Goal: Information Seeking & Learning: Learn about a topic

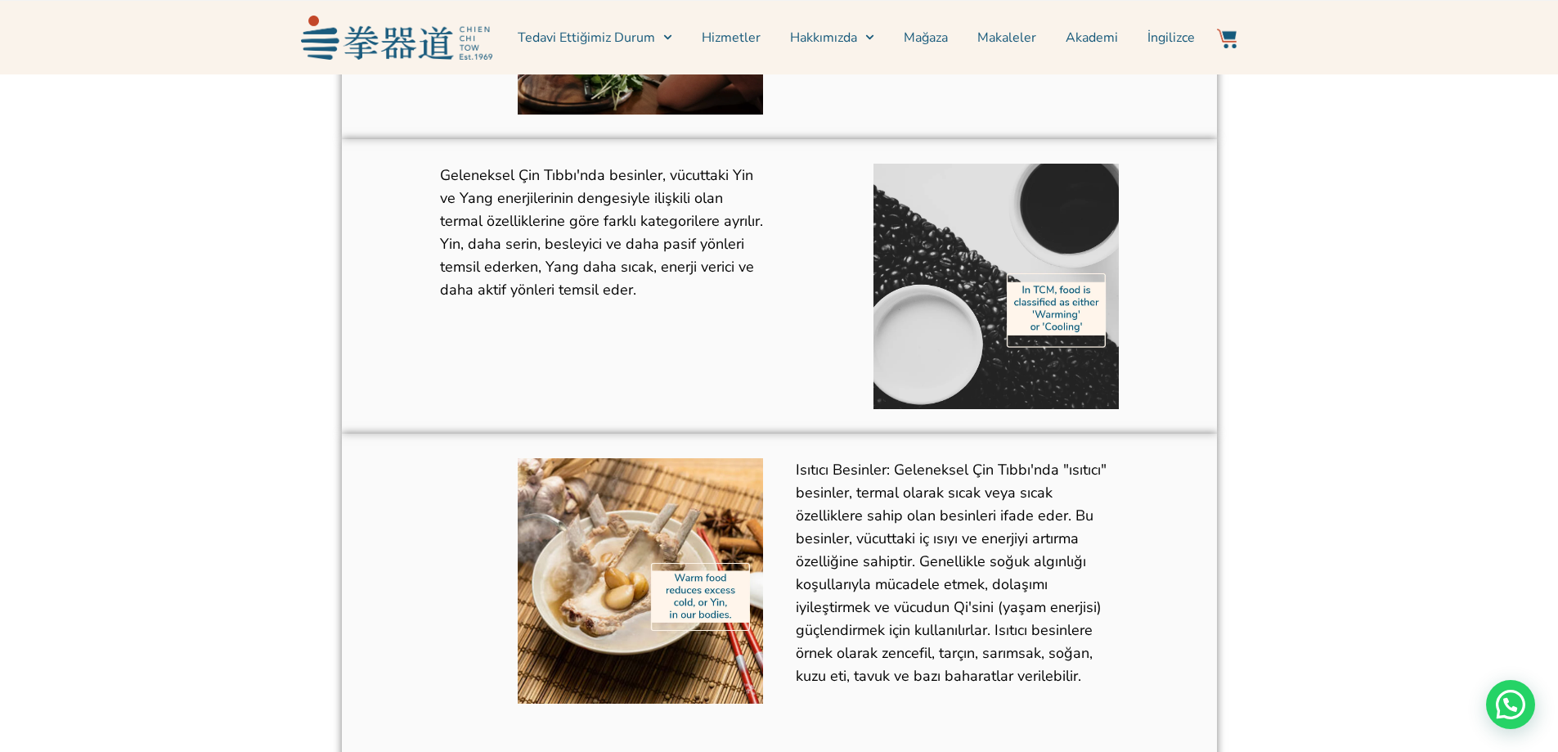
scroll to position [736, 0]
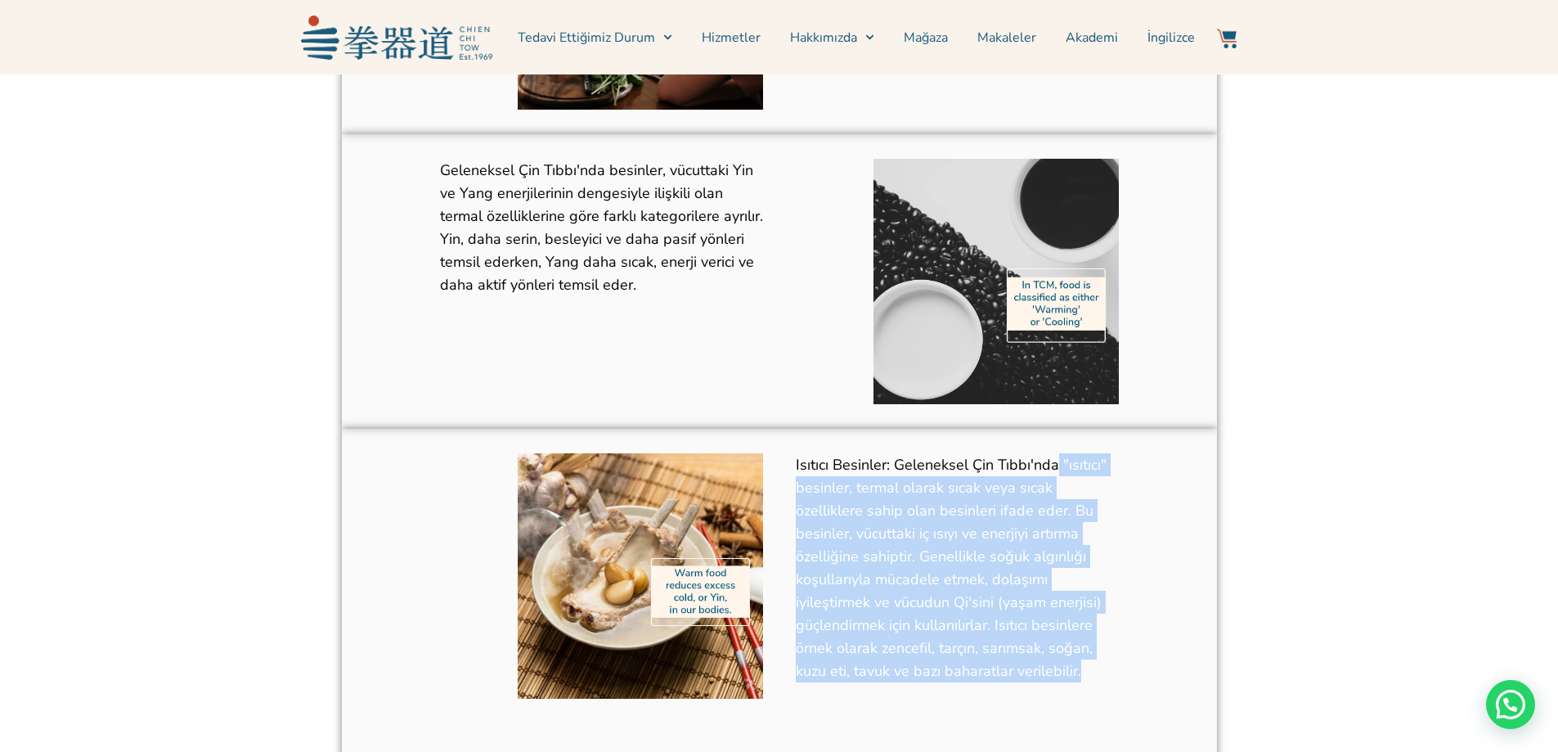
drag, startPoint x: 1062, startPoint y: 467, endPoint x: 1098, endPoint y: 670, distance: 206.1
click at [1098, 670] on p "Isıtıcı Besinler: Geleneksel Çin Tıbbı'nda "ısıtıcı" besinler, termal olarak sı…" at bounding box center [957, 567] width 323 height 229
copy font ""ısıtıcı" besinler, termal olarak sıcak veya sıcak özelliklere sahip olan besin…"
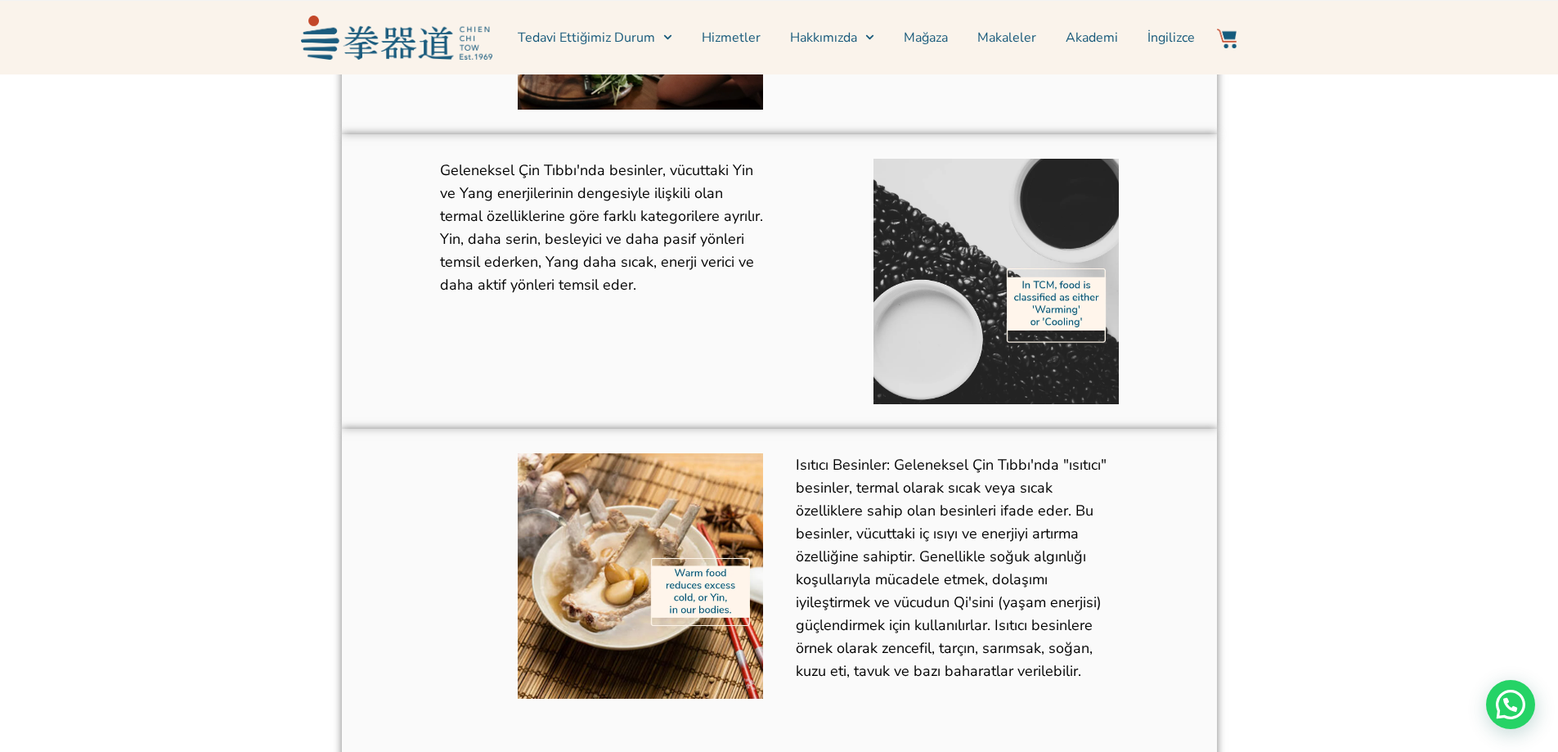
click at [688, 238] on font "Geleneksel Çin Tıbbı'nda besinler, vücuttaki Yin ve Yang enerjilerinin dengesiy…" at bounding box center [601, 227] width 323 height 134
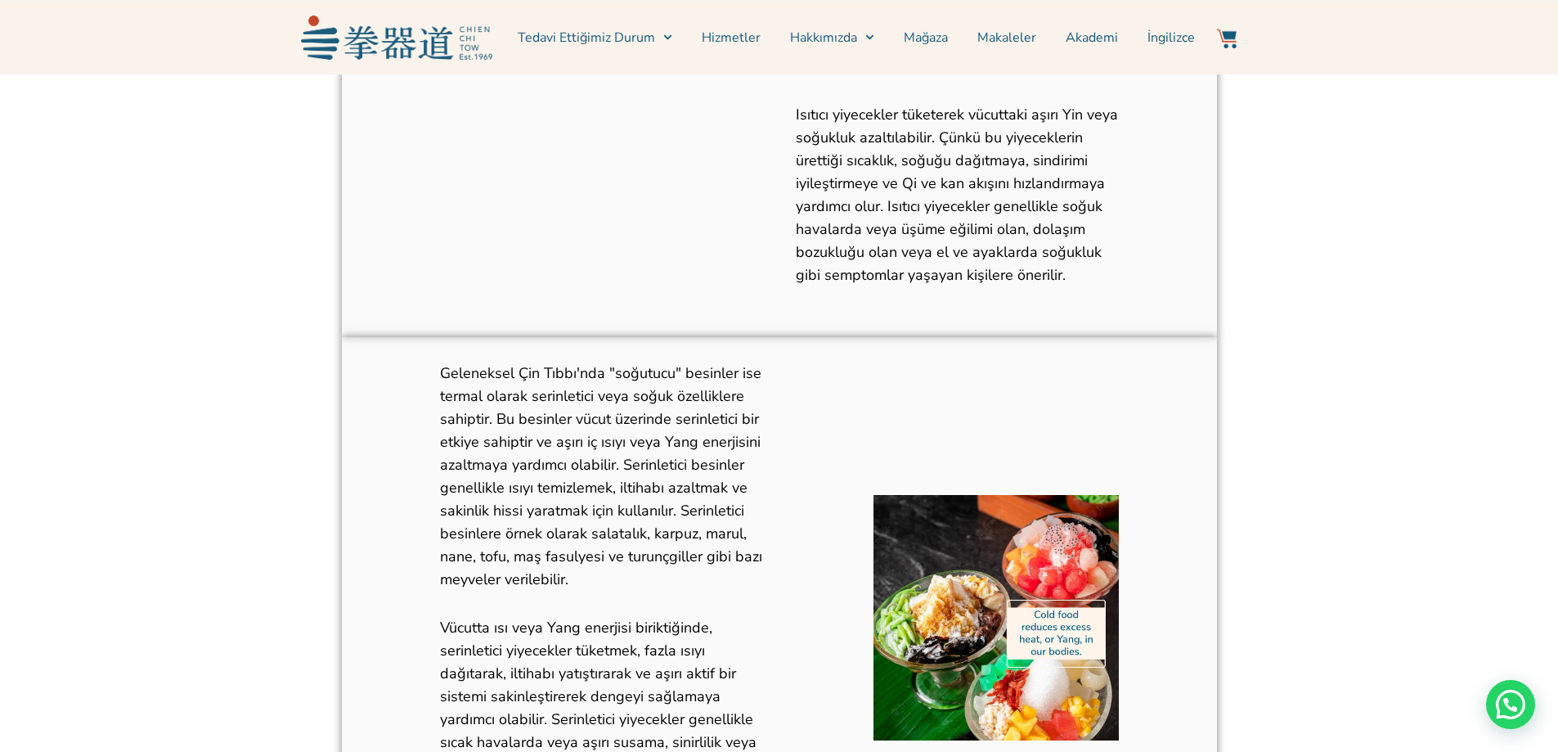
scroll to position [1390, 0]
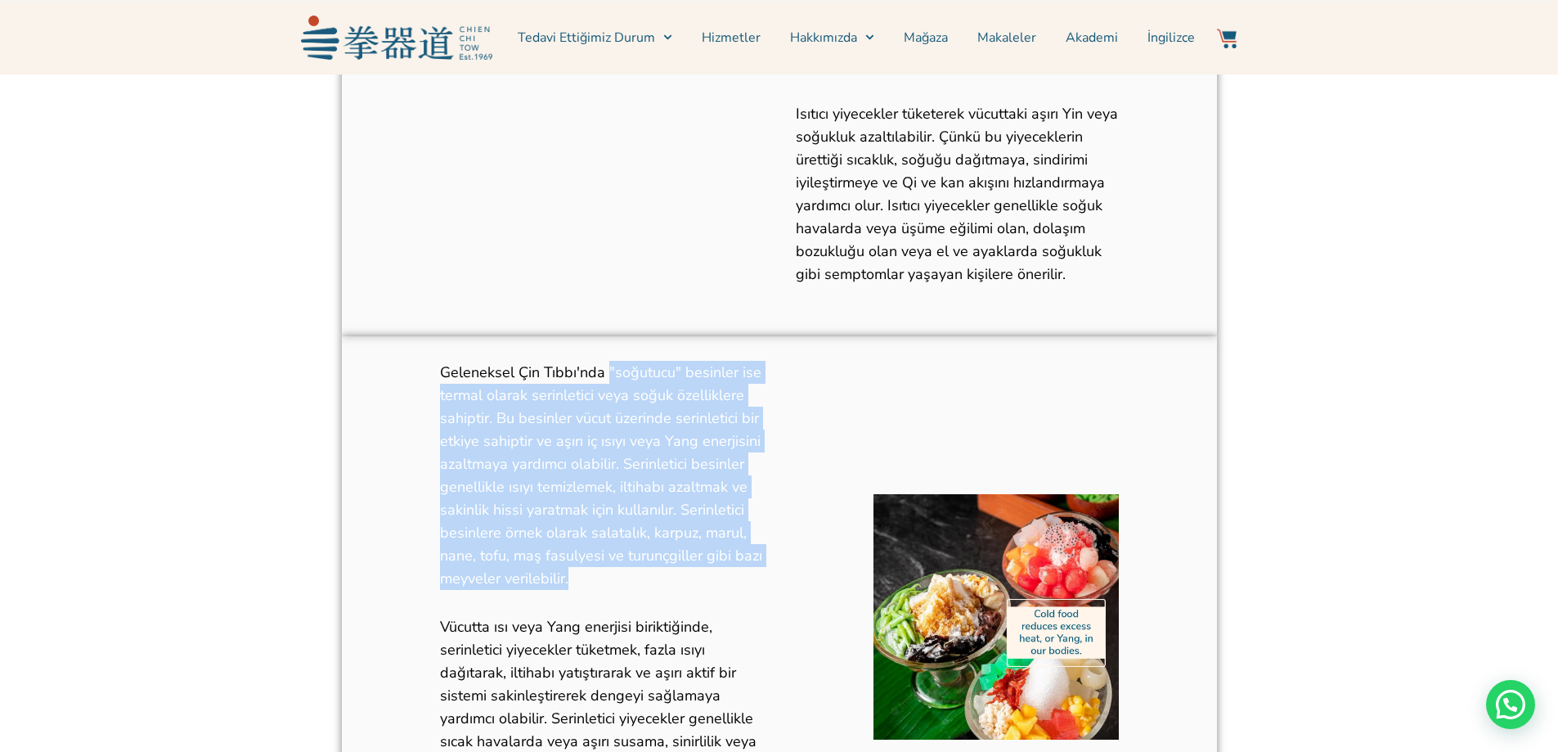
drag, startPoint x: 609, startPoint y: 374, endPoint x: 737, endPoint y: 570, distance: 234.6
click at [737, 570] on p "Geleneksel Çin Tıbbı'nda "soğutucu" besinler ise termal olarak serinletici veya…" at bounding box center [601, 475] width 323 height 229
copy font ""soğutucu" besinler ise termal olarak serinletici veya soğuk özelliklere sahipt…"
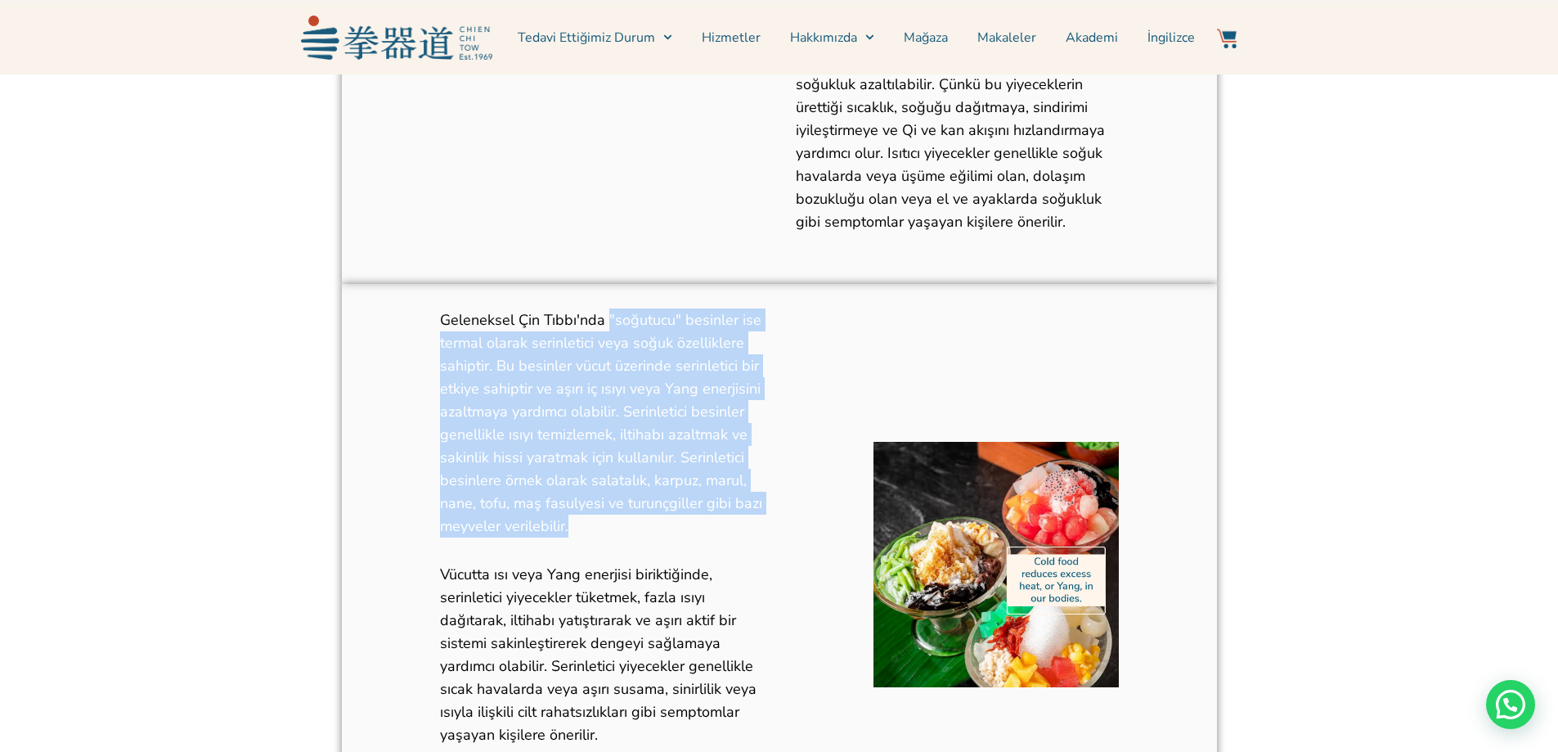
scroll to position [1472, 0]
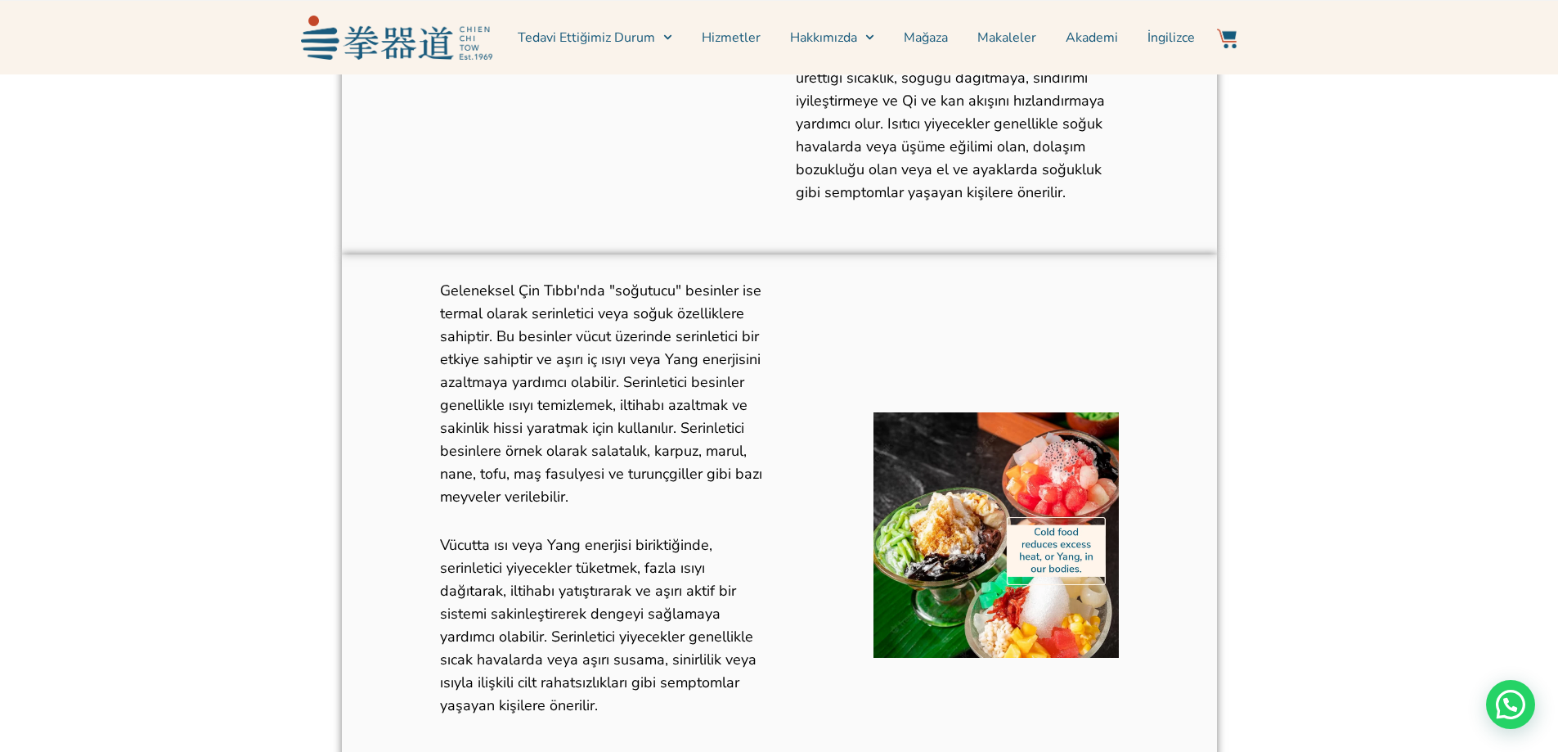
click at [666, 653] on font "Vücutta ısı veya Yang enerjisi biriktiğinde, serinletici yiyecekler tüketmek, f…" at bounding box center [598, 625] width 317 height 180
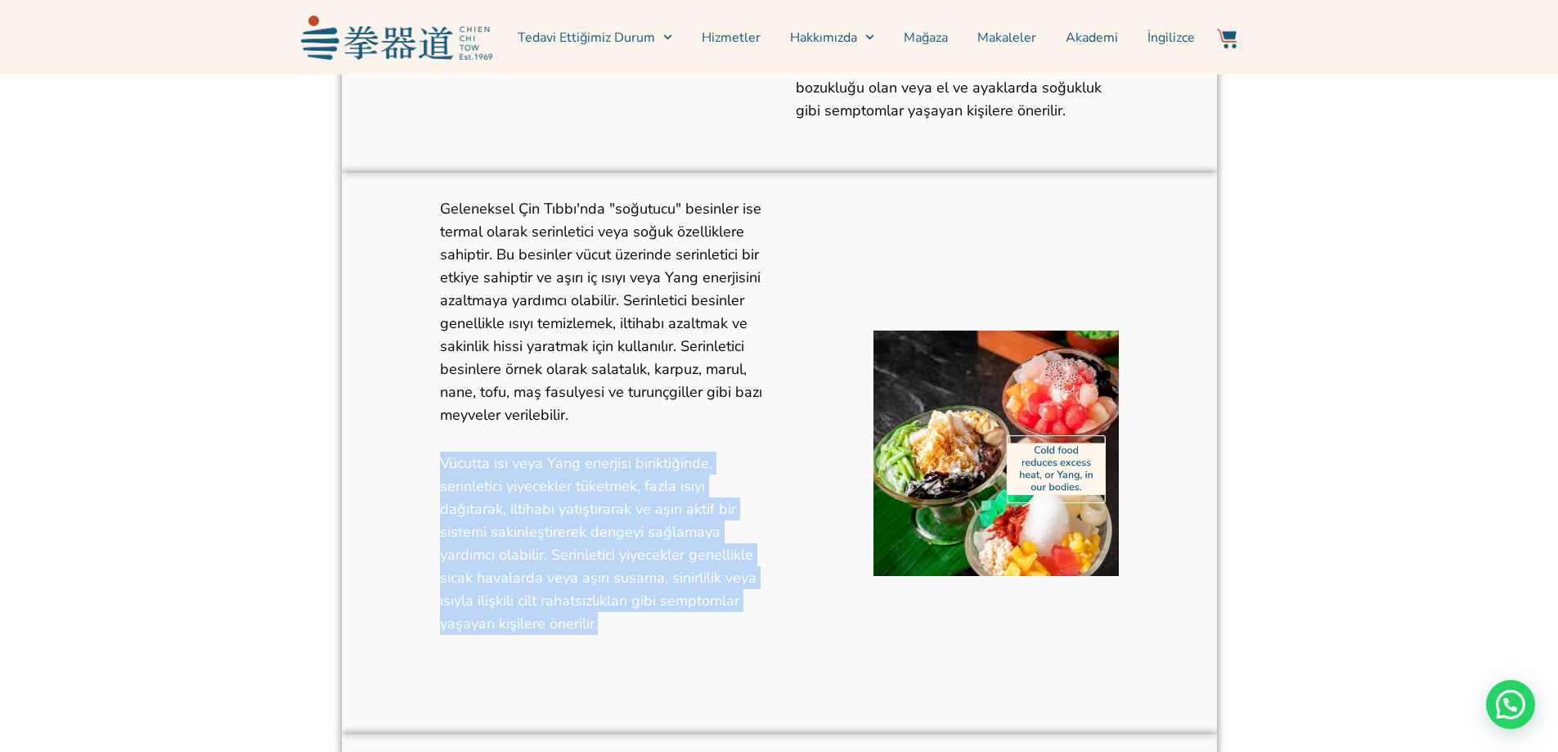
drag, startPoint x: 440, startPoint y: 460, endPoint x: 610, endPoint y: 620, distance: 233.7
click at [610, 620] on p "Vücutta ısı veya Yang enerjisi biriktiğinde, serinletici yiyecekler tüketmek, f…" at bounding box center [601, 542] width 323 height 183
copy font "Vücutta ısı veya Yang enerjisi biriktiğinde, serinletici yiyecekler tüketmek, f…"
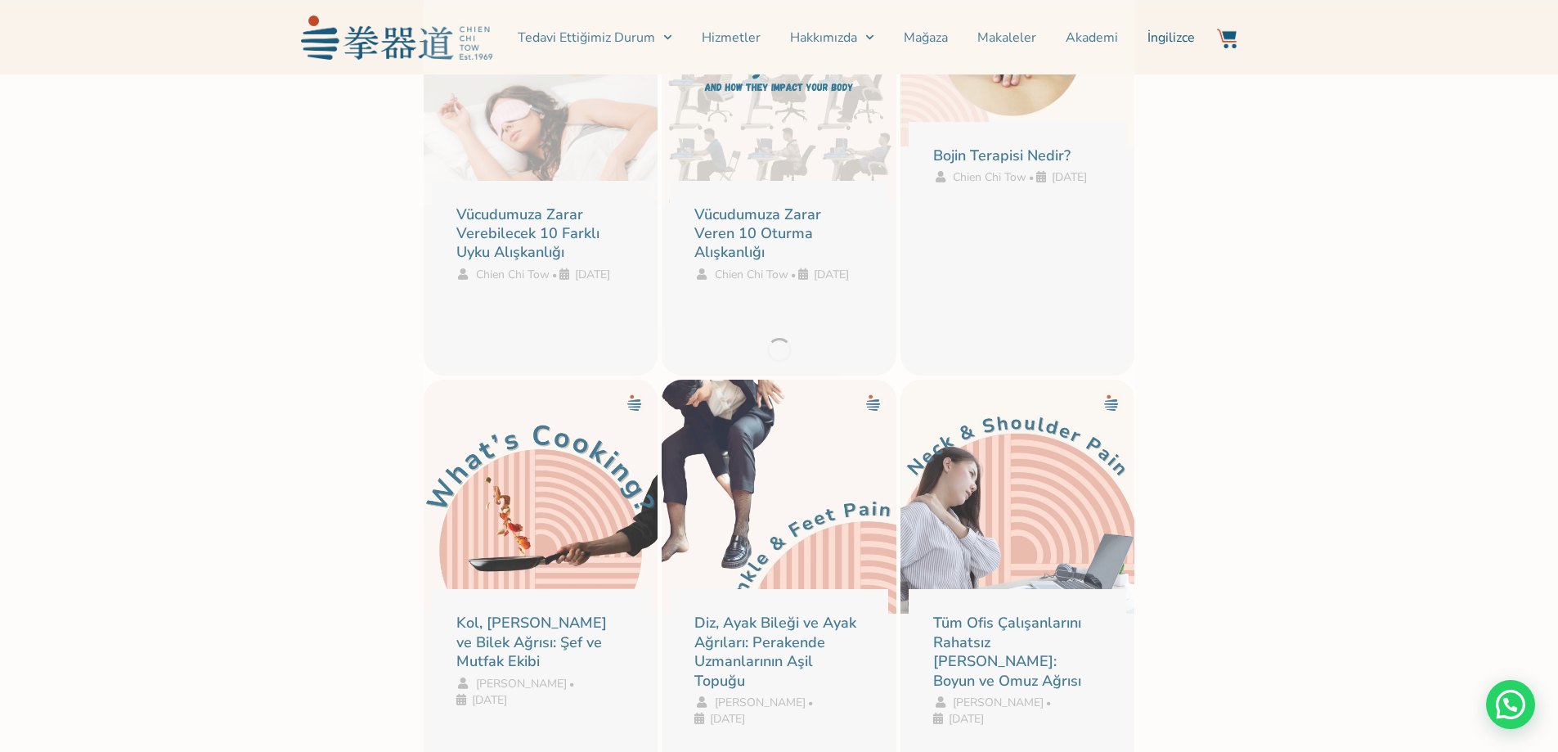
scroll to position [3026, 0]
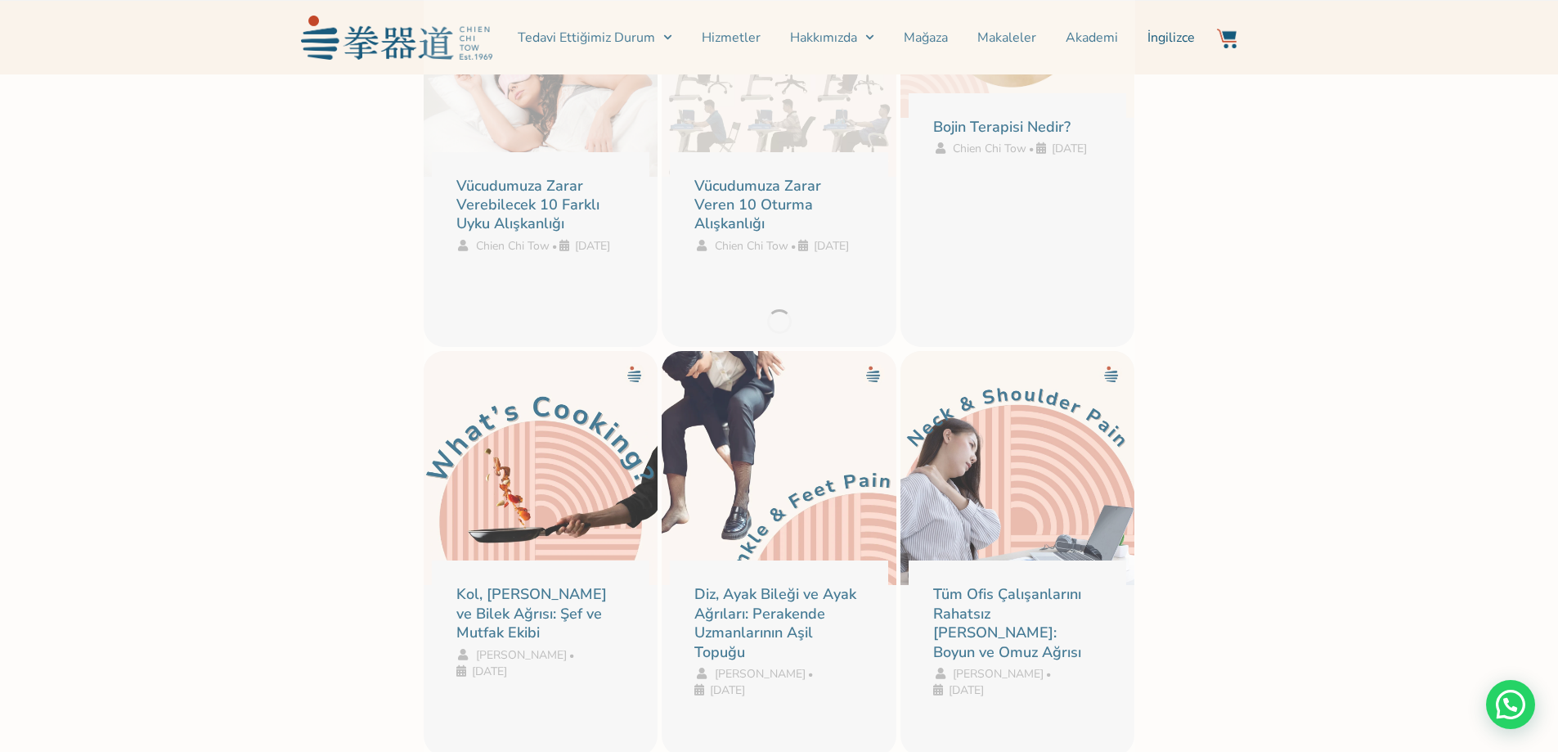
click at [523, 600] on div at bounding box center [780, 321] width 712 height 876
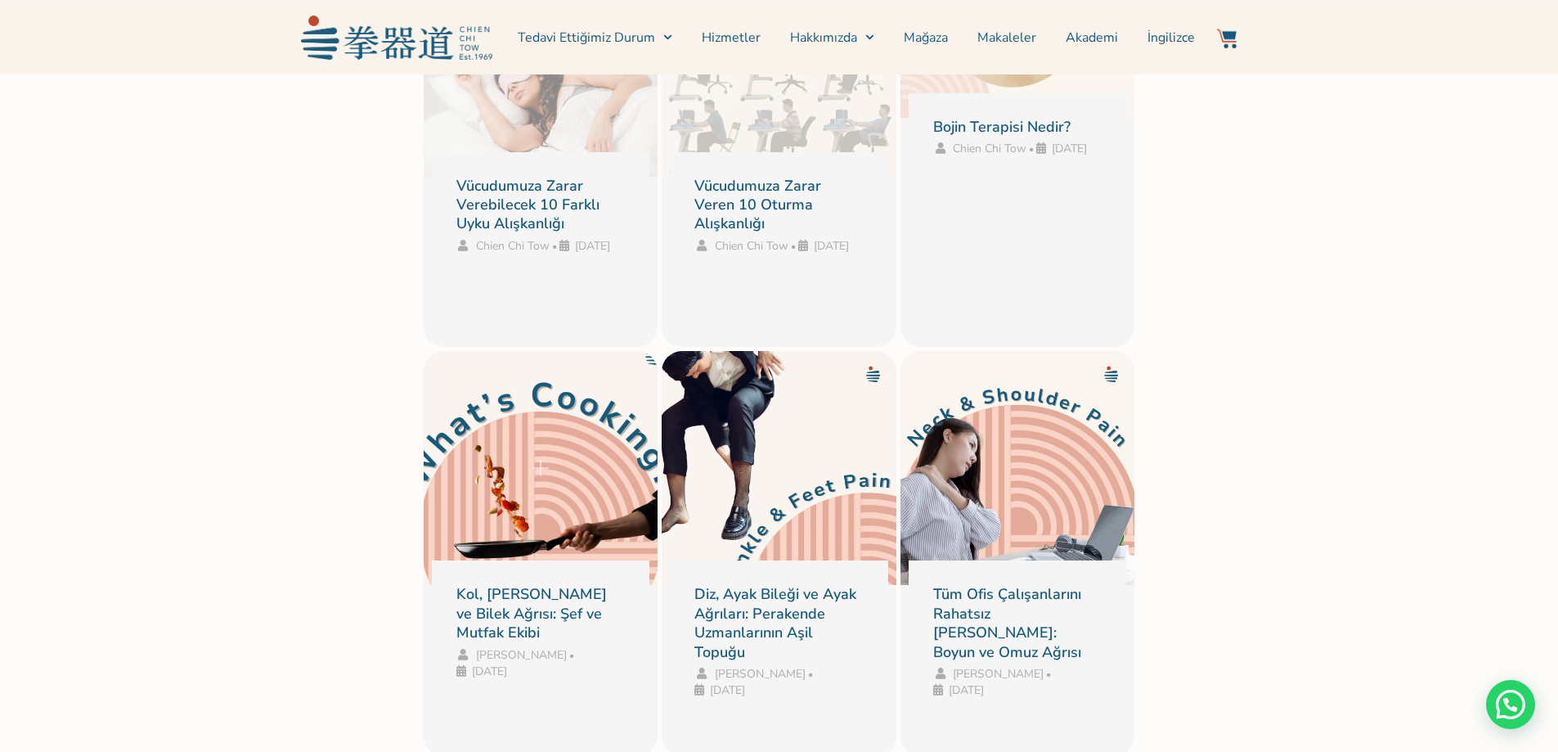
click at [529, 541] on link "Kol, [PERSON_NAME] ve Bilek Ağrısı: Şef ve Mutfak Ekibi" at bounding box center [541, 468] width 210 height 210
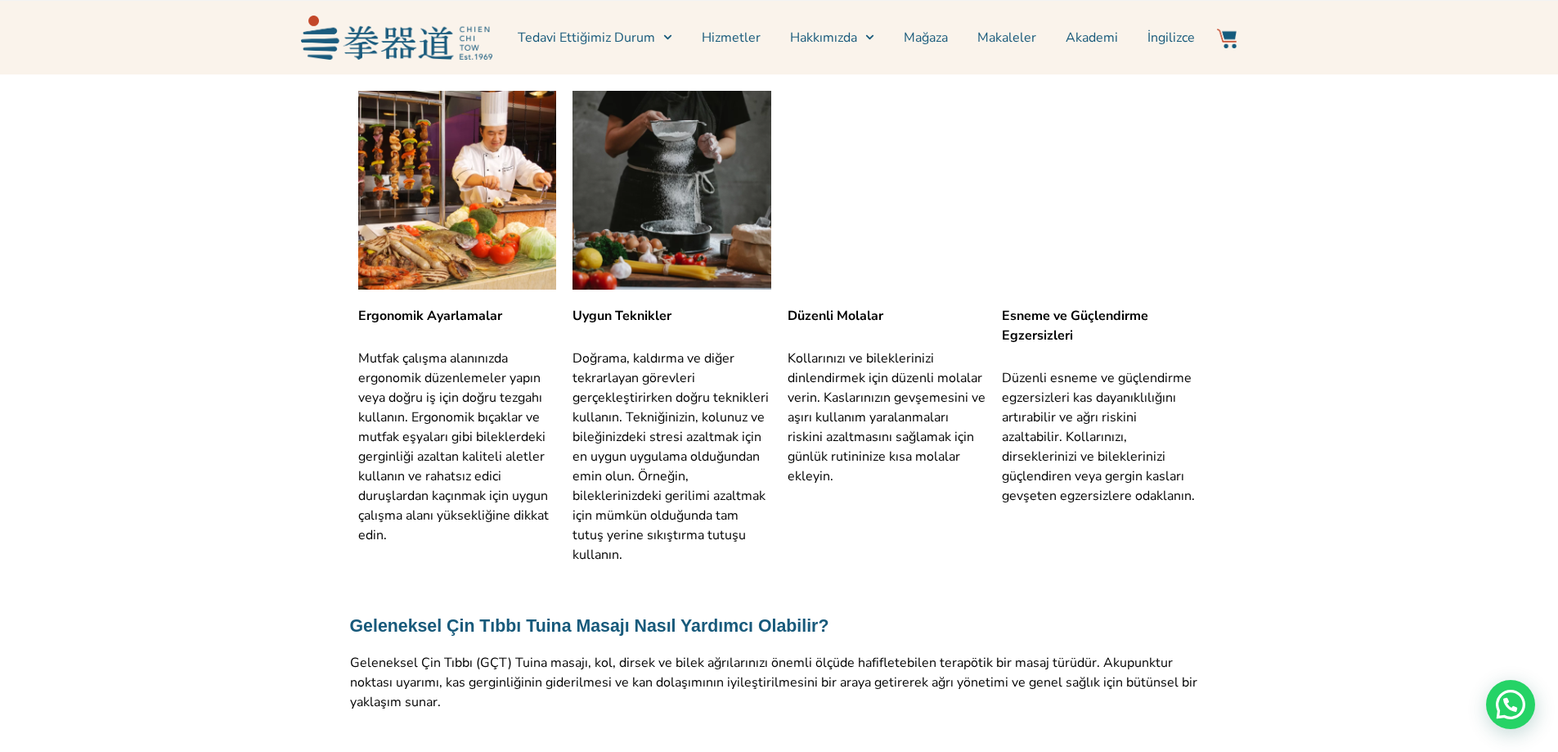
scroll to position [2454, 0]
